Goal: Communication & Community: Answer question/provide support

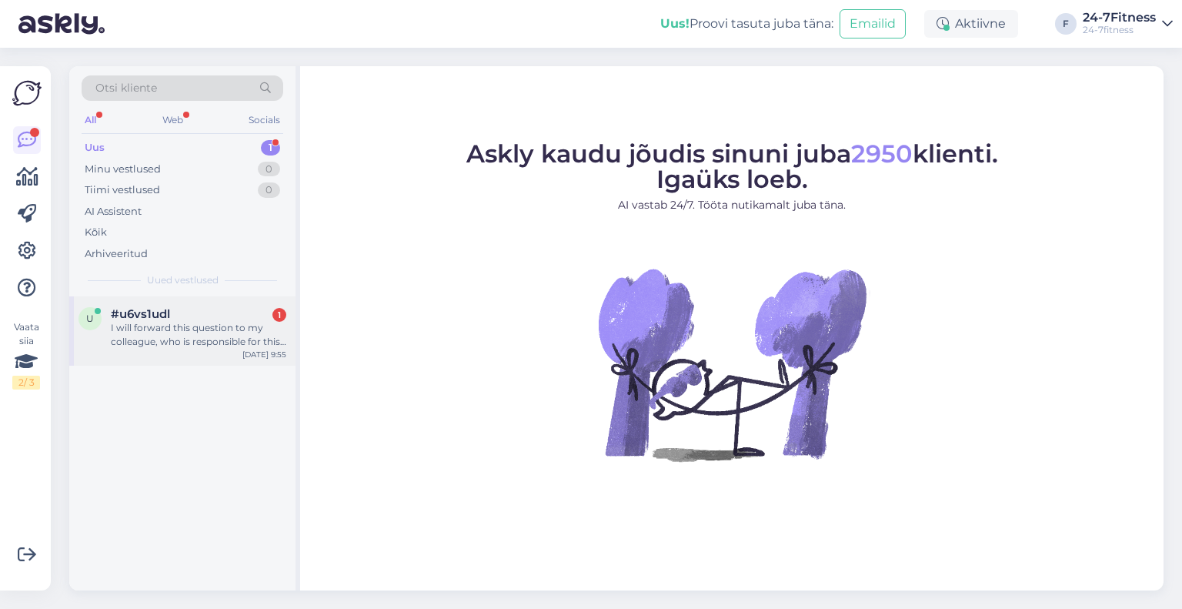
click at [148, 345] on div "I will forward this question to my colleague, who is responsible for this. The …" at bounding box center [198, 335] width 175 height 28
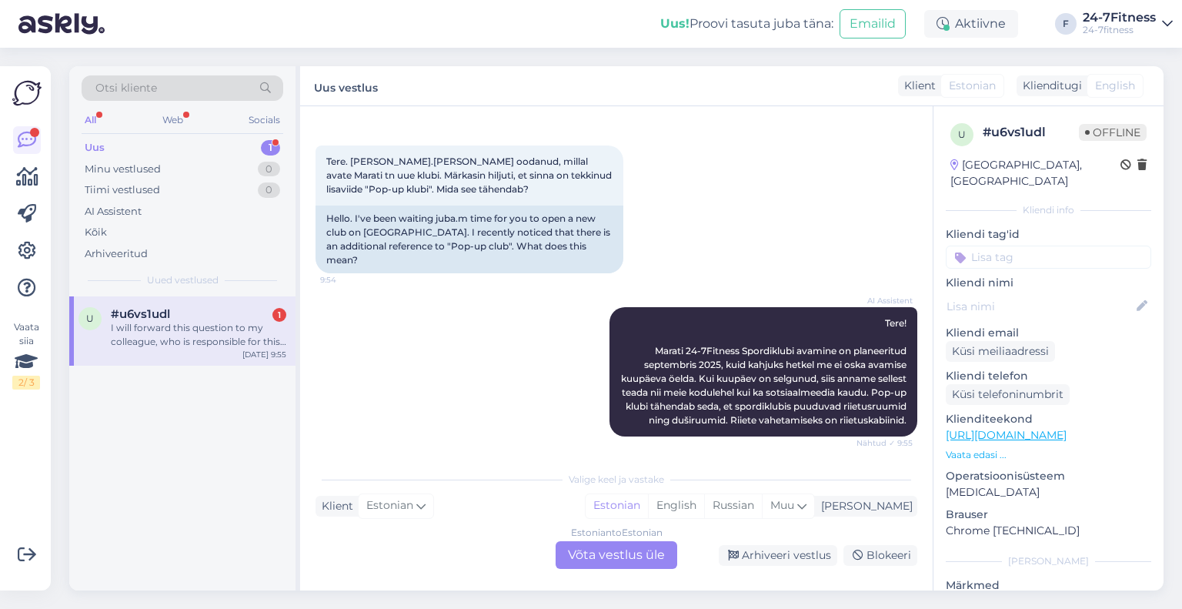
scroll to position [56, 0]
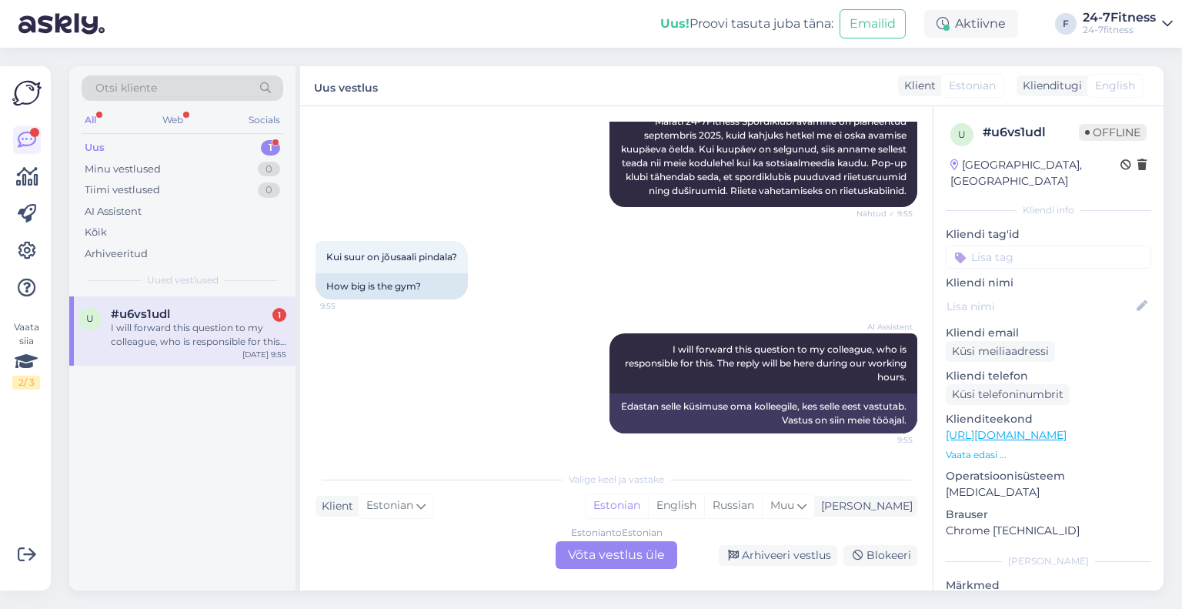
click at [619, 554] on div "Estonian to Estonian Võta vestlus üle" at bounding box center [617, 555] width 122 height 28
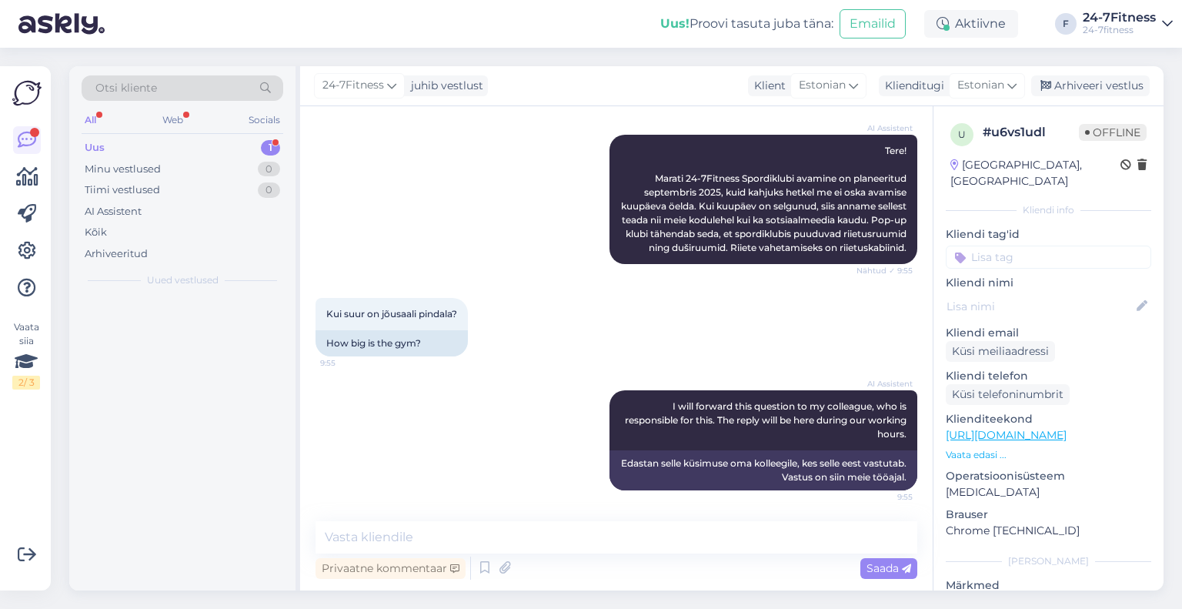
scroll to position [229, 0]
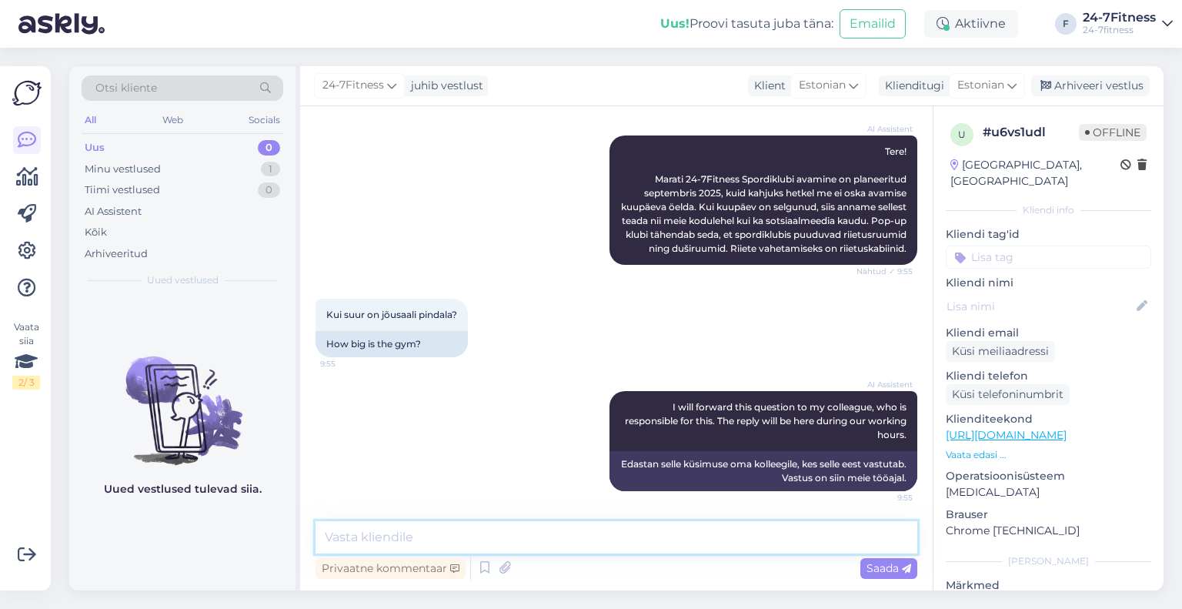
click at [477, 539] on textarea at bounding box center [616, 537] width 602 height 32
paste textarea "Marati 4A, [GEOGRAPHIC_DATA]"
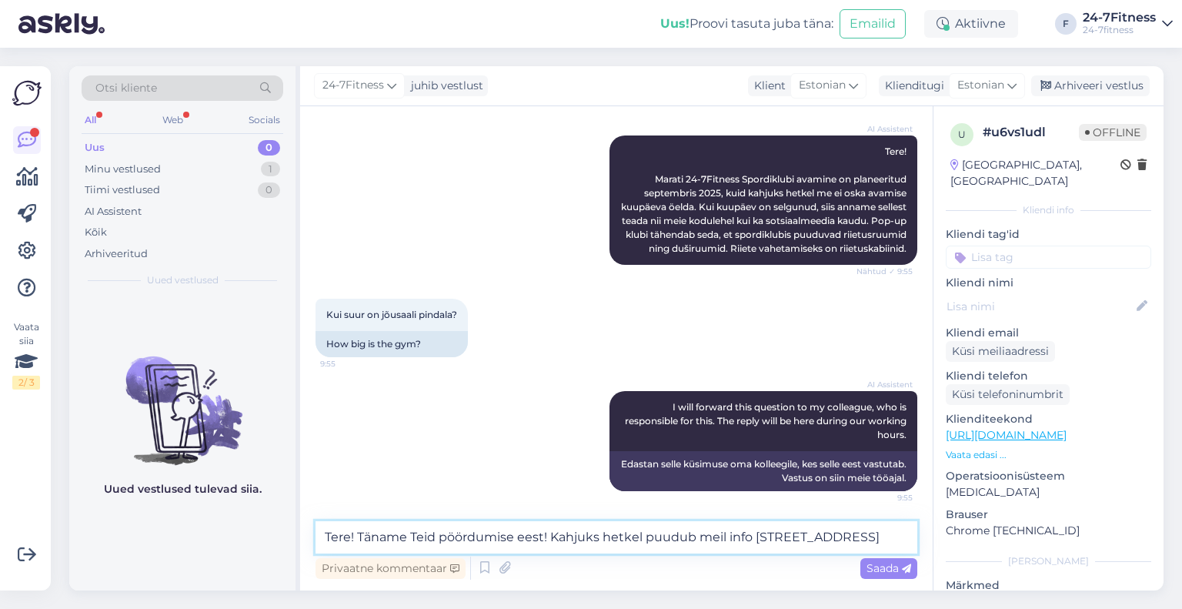
drag, startPoint x: 821, startPoint y: 535, endPoint x: 913, endPoint y: 532, distance: 92.4
click at [913, 532] on textarea "Tere! Täname Teid pöördumise eest! Kahjuks hetkel puudub meil info [STREET_ADDR…" at bounding box center [616, 537] width 602 height 32
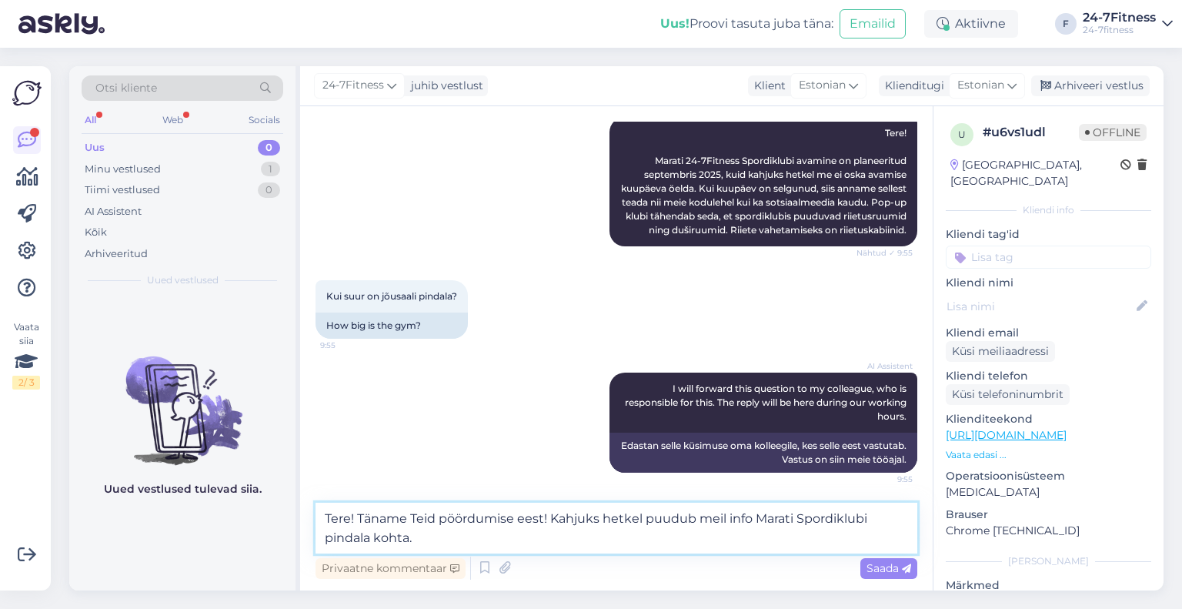
paste textarea "Kui spordiklubi avamine on toimunud, lisame meie kodulehele ka klubi pindala an…"
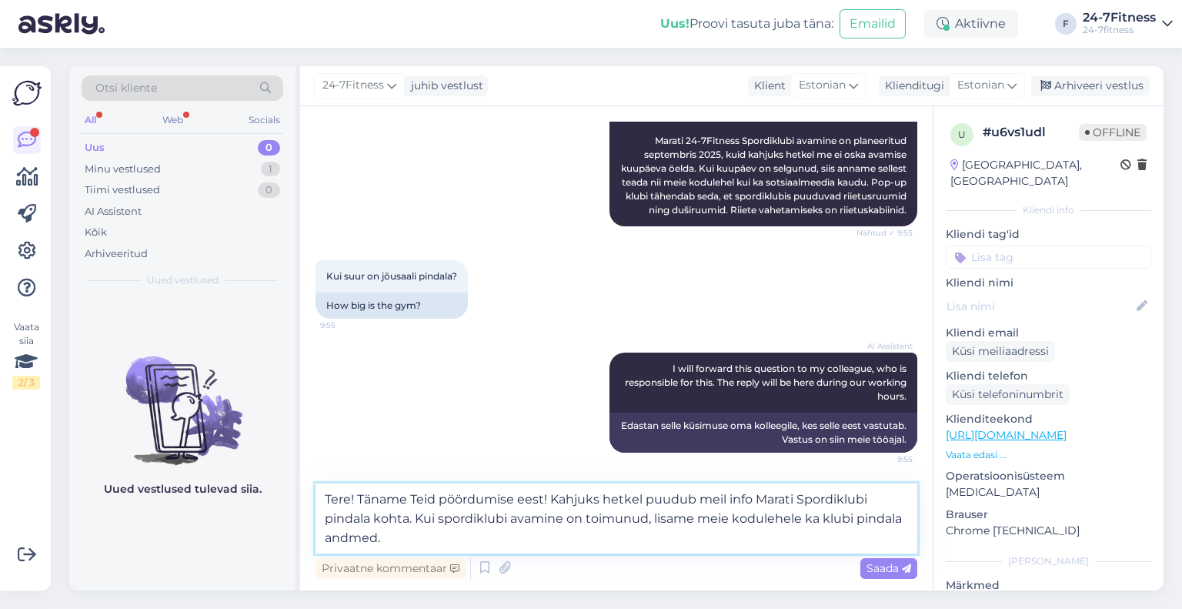
drag, startPoint x: 399, startPoint y: 540, endPoint x: 291, endPoint y: 536, distance: 107.8
click at [291, 536] on div "Otsi kliente All Web Socials Uus 0 Minu vestlused 1 Tiimi vestlused 0 AI Assist…" at bounding box center [616, 328] width 1094 height 524
click at [396, 539] on textarea "Tere! Täname Teid pöördumise eest! Kahjuks hetkel puudub meil info Marati Spord…" at bounding box center [616, 518] width 602 height 70
click at [825, 523] on textarea "Tere! Täname Teid pöördumise eest! Kahjuks hetkel puudub meil info Marati Spord…" at bounding box center [616, 518] width 602 height 70
click at [418, 545] on textarea "Tere! Täname Teid pöördumise eest! Kahjuks hetkel puudub meil info Marati Spord…" at bounding box center [616, 518] width 602 height 70
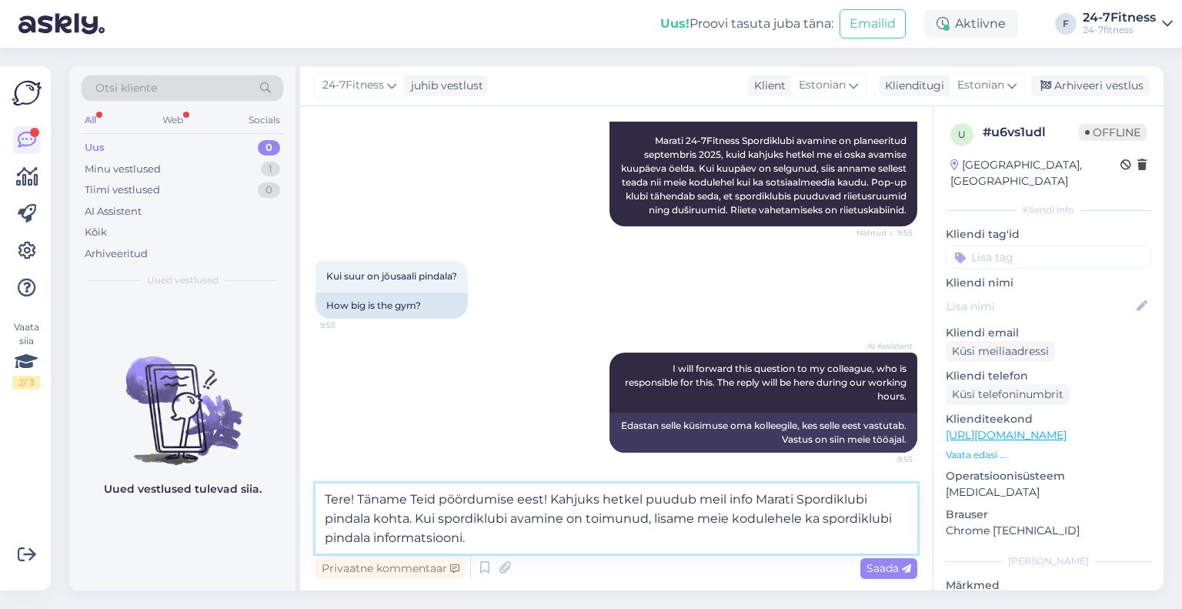
type textarea "Tere! Täname Teid pöördumise eest! Kahjuks hetkel puudub meil info Marati Spord…"
click at [880, 566] on span "Saada" at bounding box center [888, 568] width 45 height 14
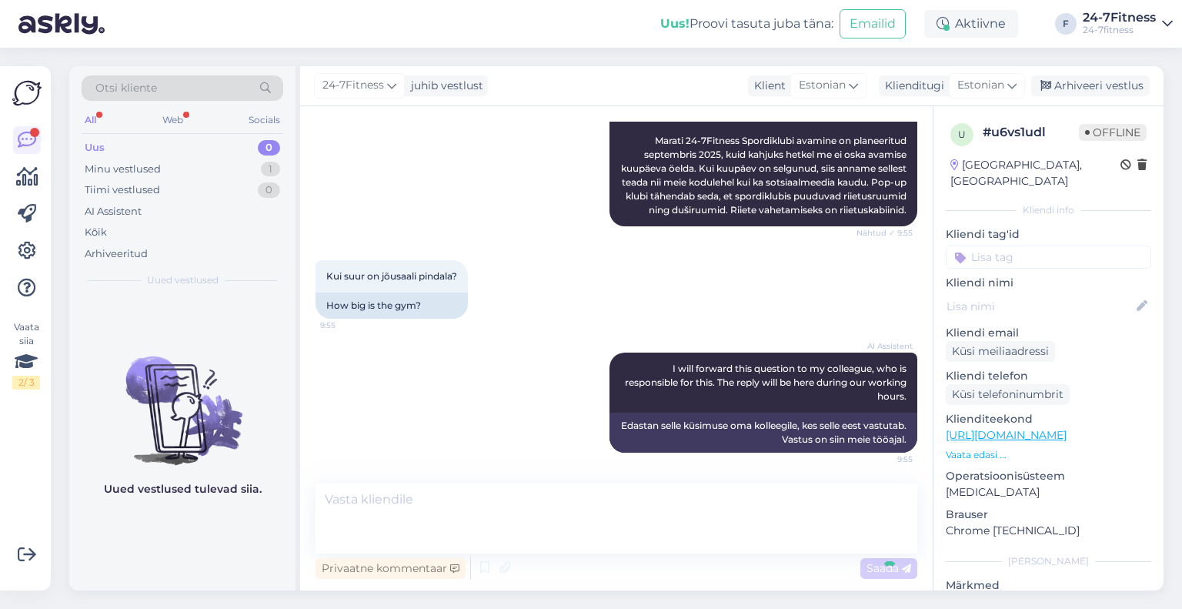
scroll to position [337, 0]
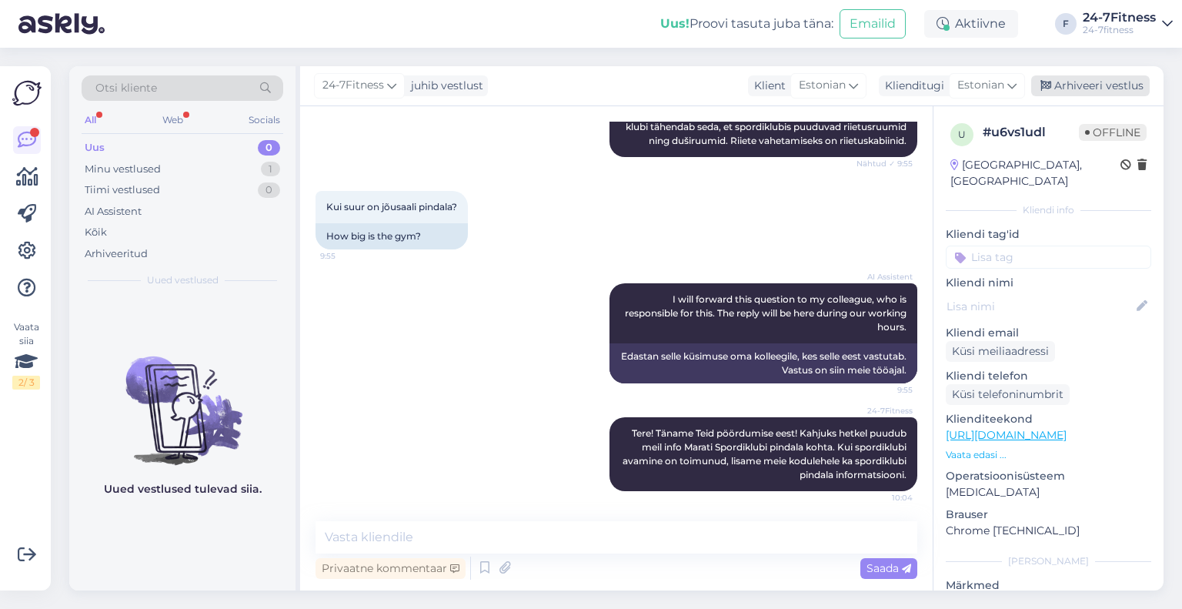
click at [1108, 84] on div "Arhiveeri vestlus" at bounding box center [1090, 85] width 118 height 21
